Goal: Find specific page/section: Find specific page/section

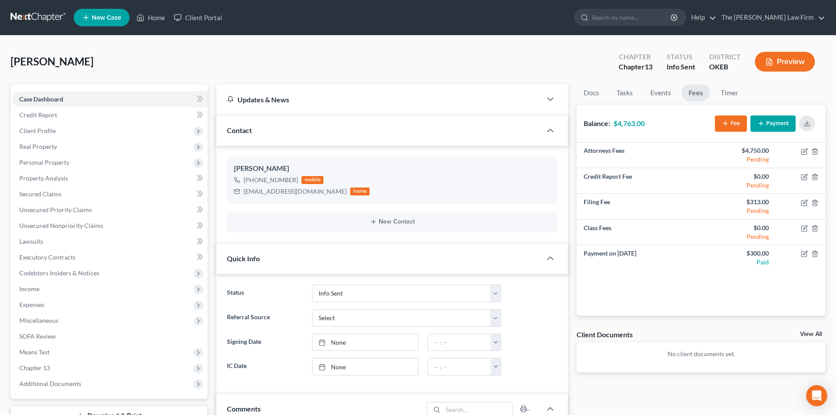
select select "3"
click at [649, 19] on input "search" at bounding box center [632, 17] width 80 height 16
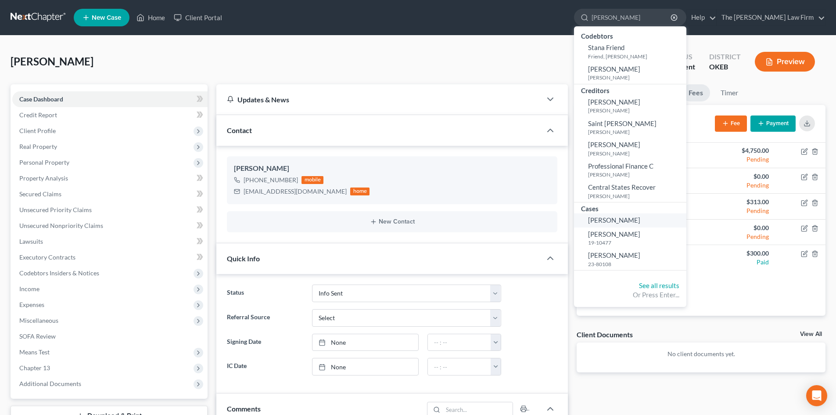
type input "[PERSON_NAME]"
click at [636, 218] on span "[PERSON_NAME]" at bounding box center [614, 220] width 52 height 8
select select "0"
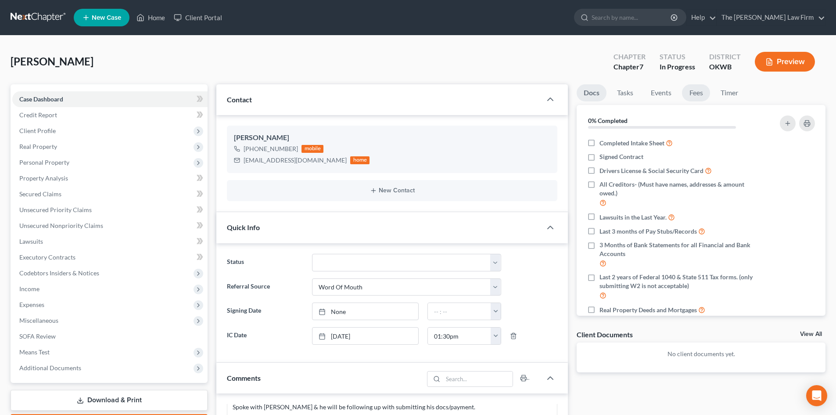
click at [696, 91] on link "Fees" at bounding box center [696, 92] width 28 height 17
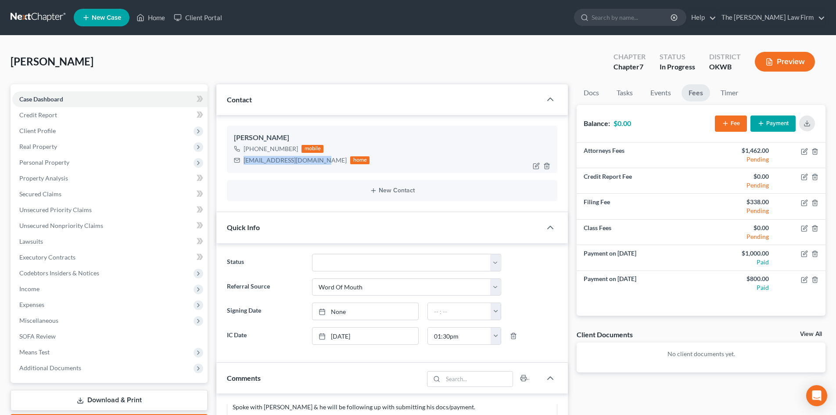
drag, startPoint x: 243, startPoint y: 159, endPoint x: 309, endPoint y: 162, distance: 66.3
click at [309, 162] on div "[EMAIL_ADDRESS][DOMAIN_NAME] home" at bounding box center [302, 160] width 136 height 11
copy div "[EMAIL_ADDRESS][DOMAIN_NAME]"
